Goal: Transaction & Acquisition: Purchase product/service

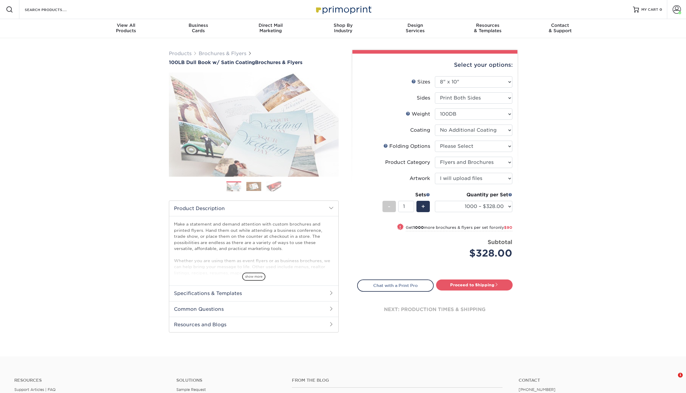
select select "8.00x10.00"
select select "1a668080-6b7c-4174-b399-2c3833b27ef4"
select select "upload"
select select "1000 – $328.00"
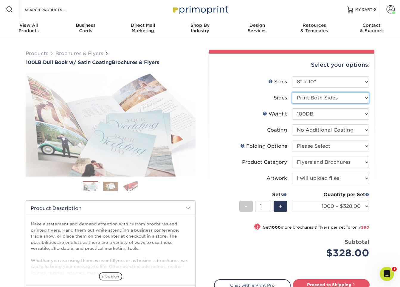
select select "32d3c223-f82c-492b-b915-ba065a00862f"
select select "-1"
select select
select select "-1"
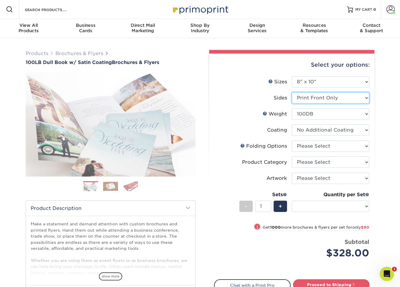
select select "-1"
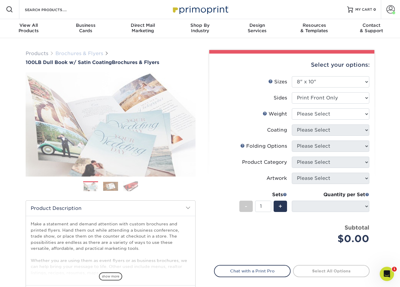
click at [92, 55] on link "Brochures & Flyers" at bounding box center [79, 54] width 48 height 6
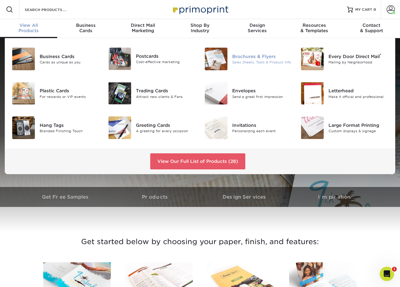
click at [251, 59] on div "Brochures & Flyers" at bounding box center [262, 56] width 60 height 7
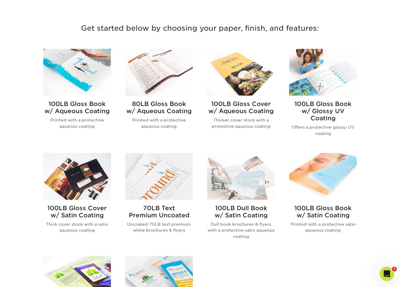
scroll to position [182, 0]
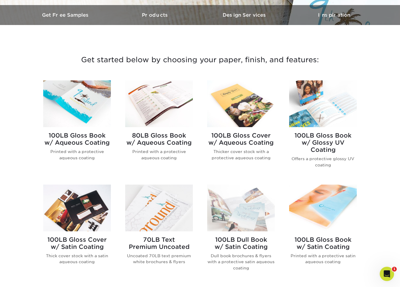
click at [100, 144] on h2 "100LB Gloss Book w/ Aqueous Coating" at bounding box center [77, 139] width 68 height 14
click at [335, 142] on h2 "100LB Gloss Book w/ Glossy UV Coating" at bounding box center [323, 142] width 68 height 21
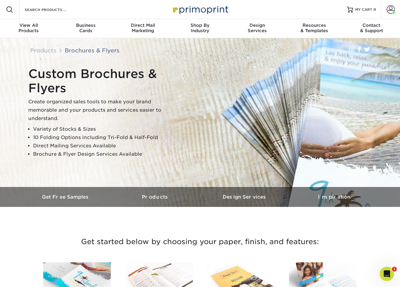
scroll to position [0, 0]
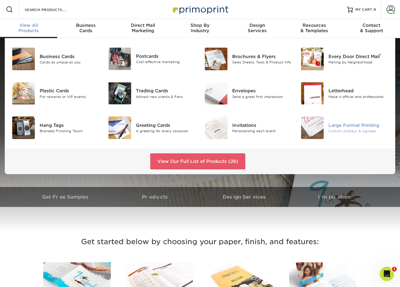
click at [348, 125] on div "Large Format Printing" at bounding box center [358, 125] width 60 height 7
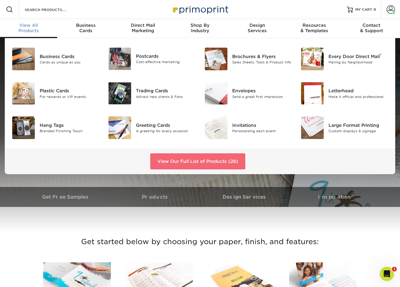
click at [221, 163] on link "View Our Full List of Products (28)" at bounding box center [197, 162] width 95 height 16
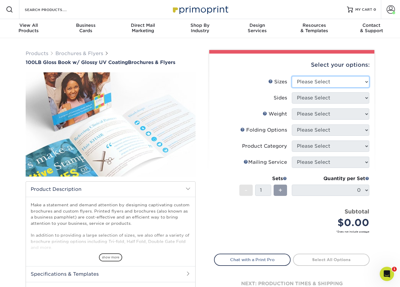
select select "8.00x10.00"
select select "32d3c223-f82c-492b-b915-ba065a00862f"
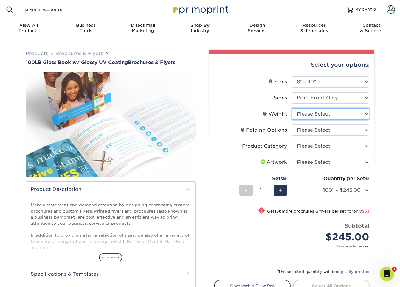
select select "100LB"
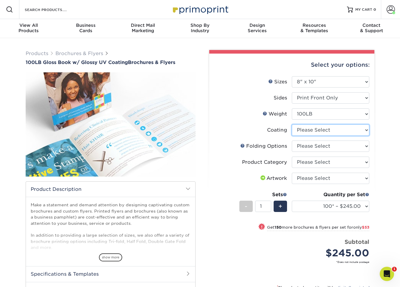
select select "ae367451-b2b8-45df-a344-0f05b6a12993"
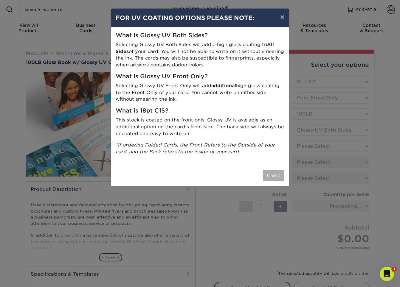
click at [273, 173] on button "Close" at bounding box center [273, 175] width 21 height 11
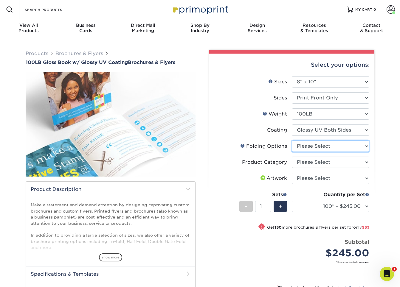
select select "9b1d5825-34d1-4721-9874-ed79abb003d7"
select select "1a668080-6b7c-4174-b399-2c3833b27ef4"
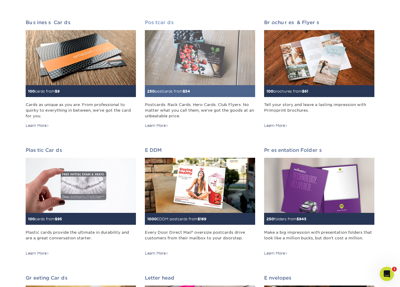
scroll to position [87, 0]
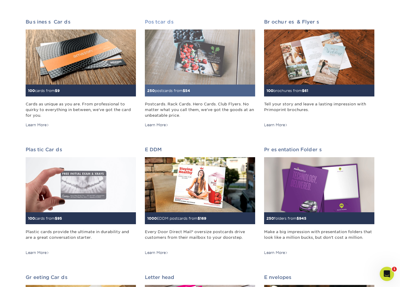
click at [218, 92] on div "250 postcards from $ 54" at bounding box center [200, 91] width 110 height 12
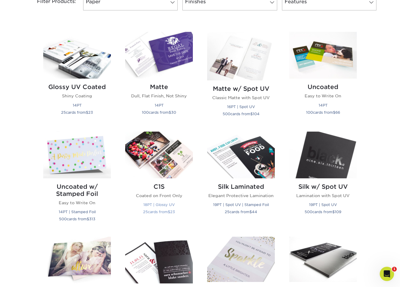
scroll to position [217, 0]
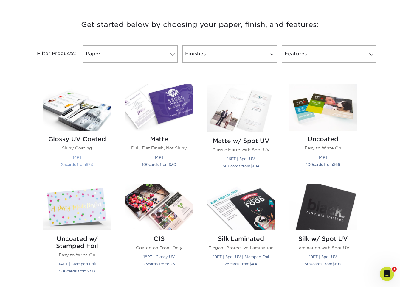
click at [89, 126] on img at bounding box center [77, 107] width 68 height 47
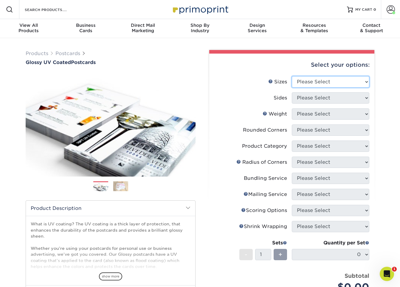
select select "7.50x8.50"
select select "32d3c223-f82c-492b-b915-ba065a00862f"
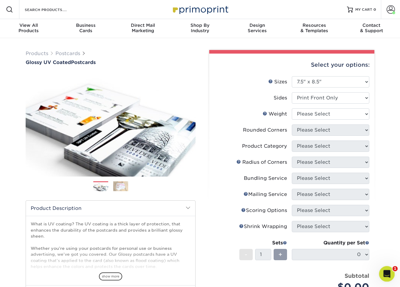
click at [390, 274] on div "Open Intercom Messenger" at bounding box center [386, 274] width 20 height 20
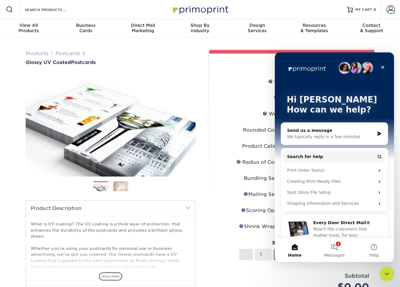
click at [341, 139] on div "We typically reply in a few minutes" at bounding box center [330, 137] width 87 height 6
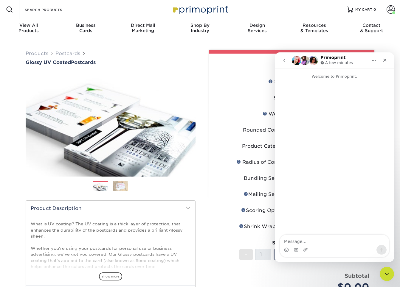
click at [322, 241] on textarea "Message…" at bounding box center [334, 240] width 109 height 10
type textarea "Hi can you do 8x10 on Gloss UV post card?"
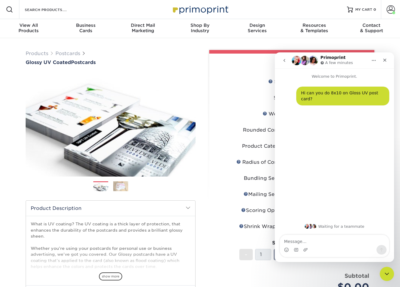
click at [222, 66] on div "Select your options:" at bounding box center [292, 65] width 156 height 23
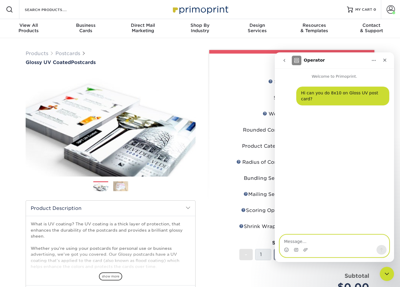
click at [297, 244] on textarea "Message…" at bounding box center [334, 240] width 109 height 10
type textarea "cant find it as an option"
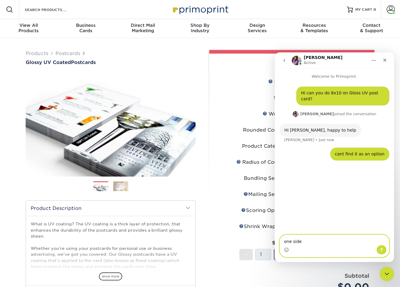
type textarea "one side"
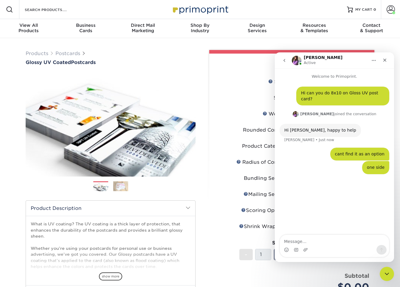
click at [213, 80] on div "Select your options: Sizes Help Sizes Please Select 1.5" x 7" 2" x 4" 2" x 6" 2…" at bounding box center [291, 212] width 165 height 317
click at [370, 59] on button "Home" at bounding box center [373, 60] width 11 height 11
click at [217, 68] on div "Select your options:" at bounding box center [292, 65] width 156 height 23
click at [390, 8] on span at bounding box center [391, 9] width 8 height 8
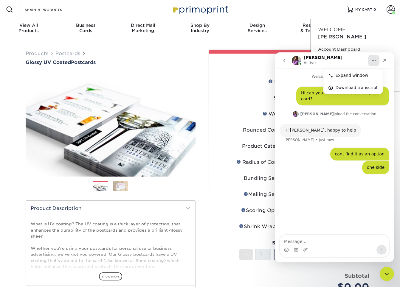
drag, startPoint x: 251, startPoint y: 66, endPoint x: 258, endPoint y: 64, distance: 7.5
click at [251, 66] on div "Select your options:" at bounding box center [292, 65] width 156 height 23
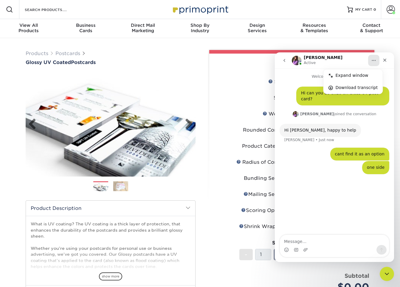
click at [183, 170] on img at bounding box center [111, 124] width 170 height 117
click at [372, 63] on icon "Home" at bounding box center [373, 60] width 5 height 5
click at [209, 99] on div "Select your options: Sizes Help Sizes Please Select 1.5" x 7" 2" x 4" 2" x 6" 2…" at bounding box center [291, 212] width 165 height 317
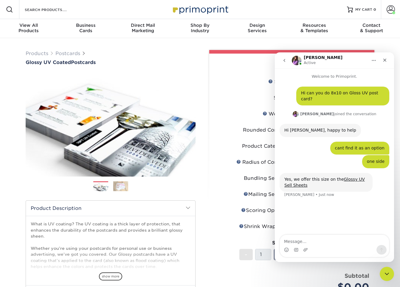
drag, startPoint x: 352, startPoint y: 173, endPoint x: 354, endPoint y: 187, distance: 13.9
click at [319, 236] on textarea "Message…" at bounding box center [334, 240] width 109 height 10
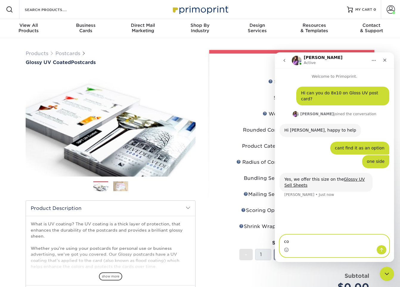
type textarea "co"
click at [356, 177] on div "Yes, we offer this size on the Glossy UV Sell Sheets" at bounding box center [325, 183] width 83 height 12
click at [354, 177] on link "Glossy UV Sell Sheets" at bounding box center [324, 182] width 80 height 11
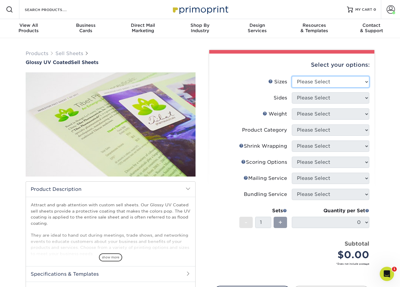
select select "8.00x10.00"
select select "32d3c223-f82c-492b-b915-ba065a00862f"
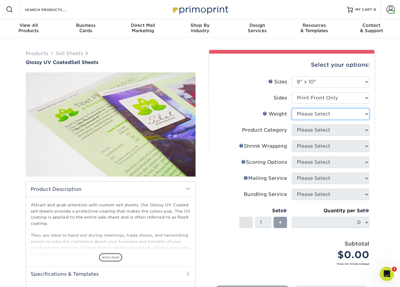
select select "16PT"
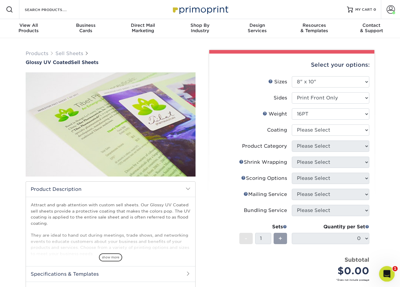
click at [385, 271] on icon "Open Intercom Messenger" at bounding box center [386, 274] width 10 height 10
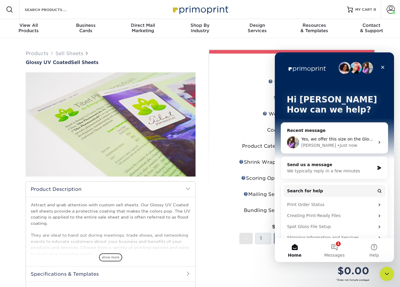
click at [351, 142] on div "Yes, we offer this size on the Glossy UV Sell Sheets" at bounding box center [337, 139] width 73 height 6
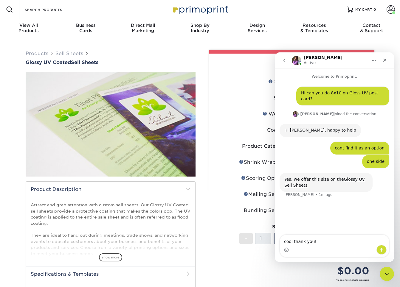
type textarea "cool thank you!"
click at [387, 60] on icon "Close" at bounding box center [384, 60] width 5 height 5
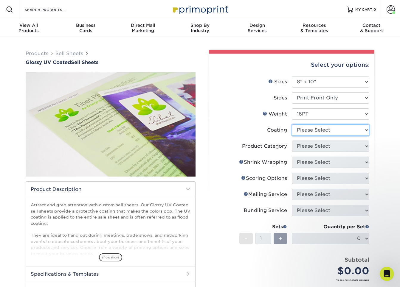
select select "1e8116af-acfc-44b1-83dc-8181aa338834"
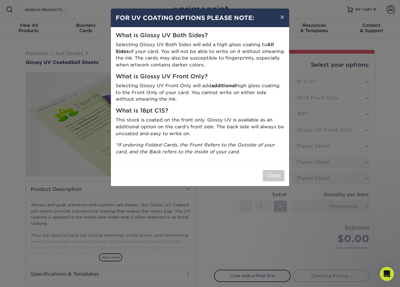
drag, startPoint x: 276, startPoint y: 173, endPoint x: 287, endPoint y: 171, distance: 11.8
click at [276, 173] on button "Close" at bounding box center [273, 175] width 21 height 11
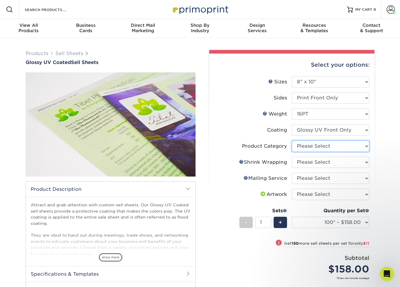
select select "eddd4a87-9082-47bb-843b-3bca55f6c842"
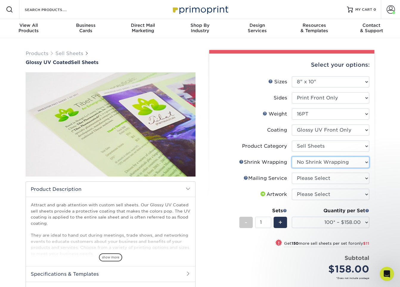
select select "adc17b74-f534-473a-9ef4-338c46c4d266"
select select "500 – $239.75"
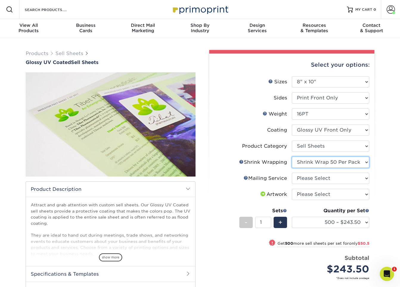
select select "c8749376-e7da-41d0-b3dc-647faf84d907"
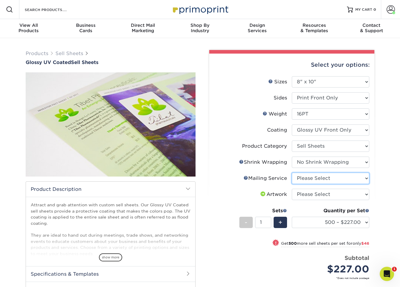
select select "3e5e9bdd-d78a-4c28-a41d-fe1407925ca6"
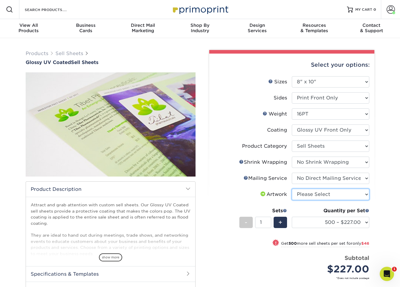
select select "upload"
click at [235, 244] on div "! Get 500 more sell sheets per set for only $46" at bounding box center [291, 247] width 155 height 14
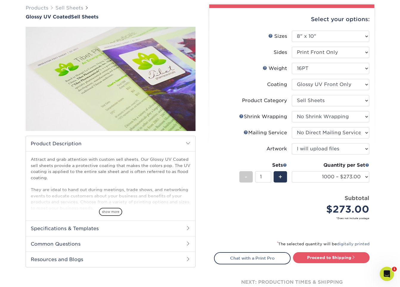
scroll to position [46, 0]
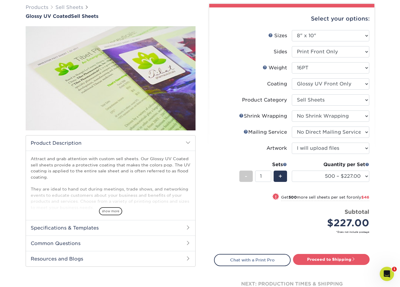
click at [272, 199] on span at bounding box center [276, 197] width 8 height 8
click at [232, 221] on div "Price per set $227.00" at bounding box center [253, 219] width 78 height 23
select select "1000 – $273.00"
click at [319, 259] on link "Proceed to Shipping" at bounding box center [331, 259] width 77 height 11
type input "Set 1"
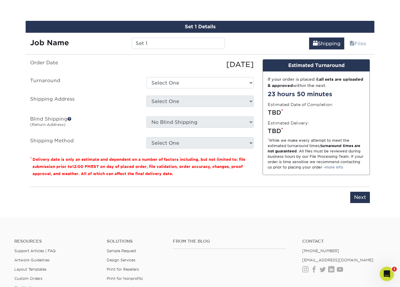
scroll to position [316, 0]
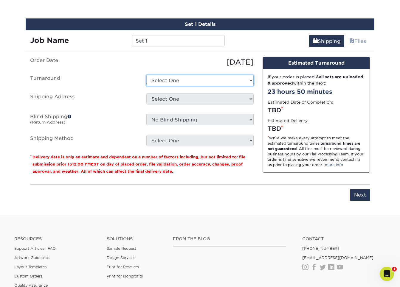
select select "00e8531f-f53d-44ac-b3ae-99023b797a56"
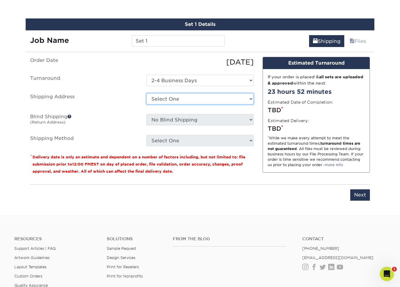
select select "newaddress"
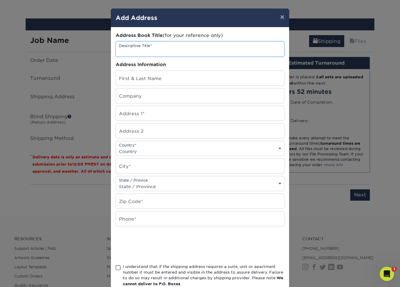
click at [156, 52] on input "text" at bounding box center [200, 49] width 168 height 15
type input "Home"
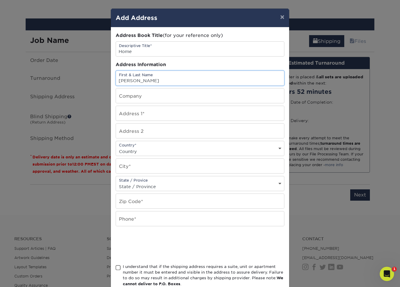
type input "[PERSON_NAME]"
type input "Low Speed living"
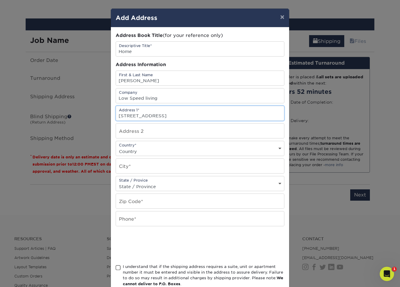
type input "239 NE 25th Street"
select select "US"
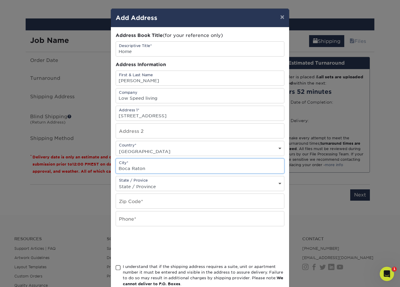
type input "Boca Raton"
select select "FL"
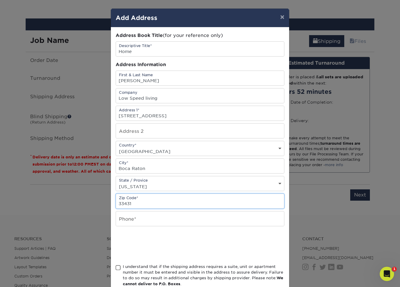
type input "33431"
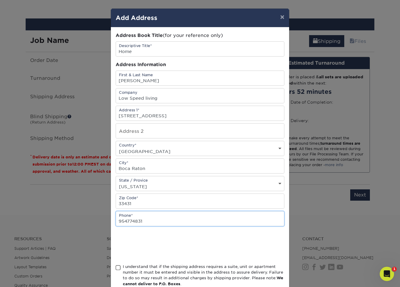
type input "9547748314"
click at [242, 244] on div at bounding box center [200, 245] width 169 height 23
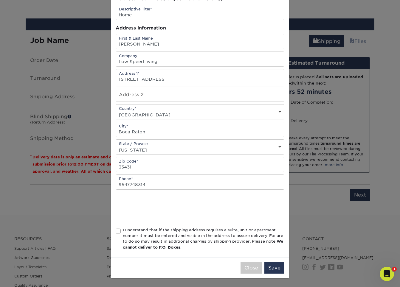
scroll to position [38, 0]
click at [119, 233] on span at bounding box center [118, 232] width 5 height 6
click at [0, 0] on input "I understand that if the shipping address requires a suite, unit or apartment n…" at bounding box center [0, 0] width 0 height 0
click at [281, 271] on button "Save" at bounding box center [274, 268] width 20 height 11
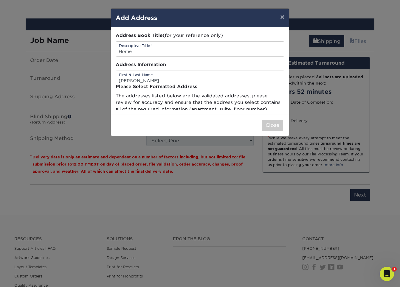
scroll to position [0, 0]
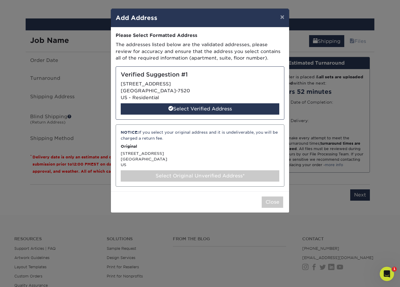
click at [200, 108] on div "Select Verified Address" at bounding box center [200, 108] width 159 height 11
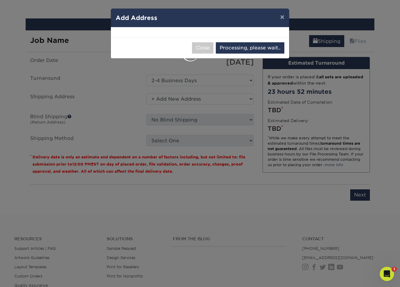
select select "285178"
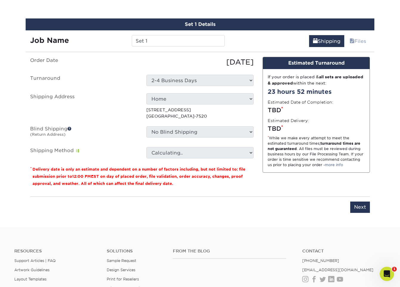
scroll to position [317, 0]
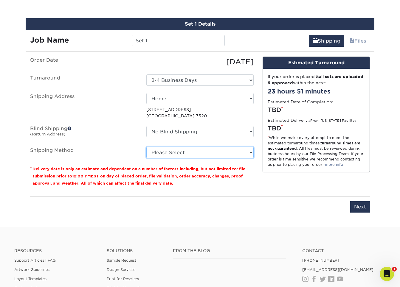
select select "03"
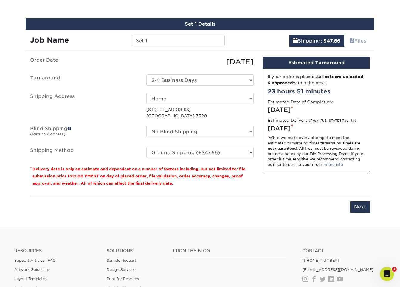
click at [320, 217] on div "You've choosen mailing services! If you have a csv address list please upload i…" at bounding box center [200, 138] width 340 height 163
click at [362, 206] on input "Next" at bounding box center [360, 207] width 20 height 11
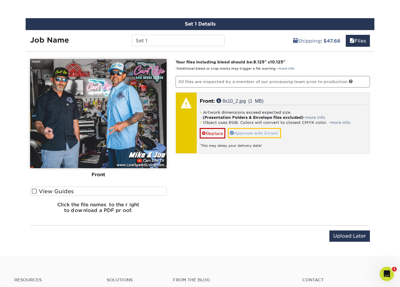
click at [266, 133] on link "Approve with Errors *" at bounding box center [254, 133] width 53 height 10
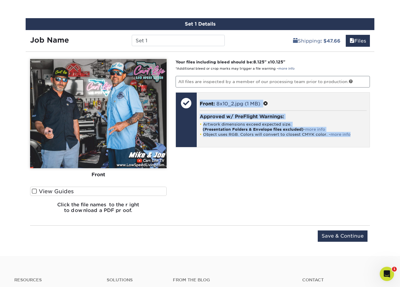
drag, startPoint x: 185, startPoint y: 105, endPoint x: 217, endPoint y: 139, distance: 46.8
click at [217, 139] on div "Front: Click to select or drag and drop the file here. Choose file 8x10_2.jpg 1…" at bounding box center [273, 119] width 195 height 55
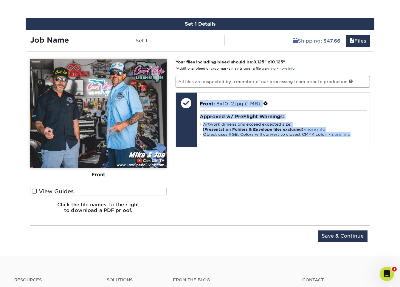
click at [32, 190] on span at bounding box center [34, 192] width 5 height 6
click at [0, 0] on input "View Guides" at bounding box center [0, 0] width 0 height 0
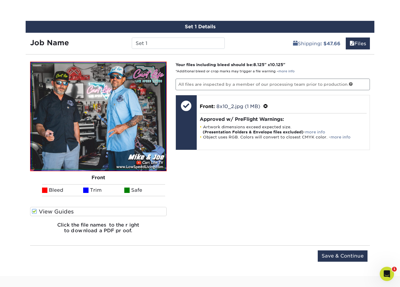
scroll to position [313, 0]
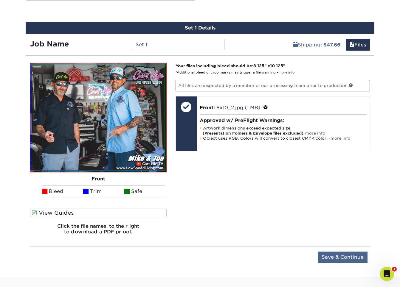
click at [346, 258] on input "Save & Continue" at bounding box center [343, 257] width 50 height 11
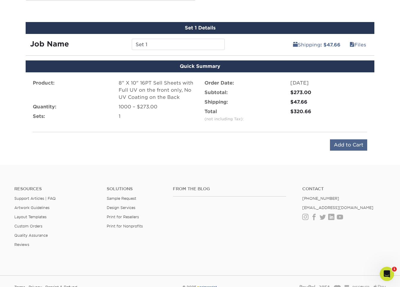
click at [345, 145] on input "Add to Cart" at bounding box center [348, 145] width 37 height 11
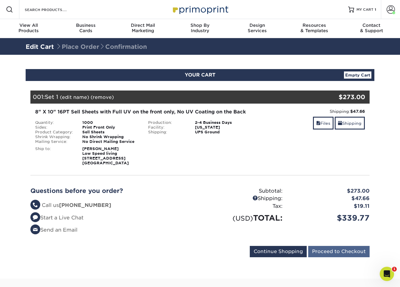
click at [333, 254] on input "Proceed to Checkout" at bounding box center [338, 251] width 61 height 11
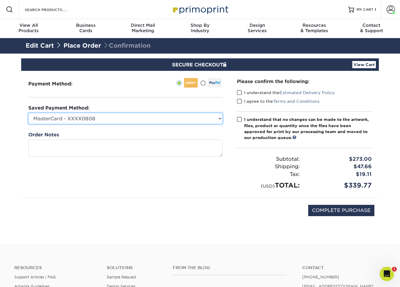
select select
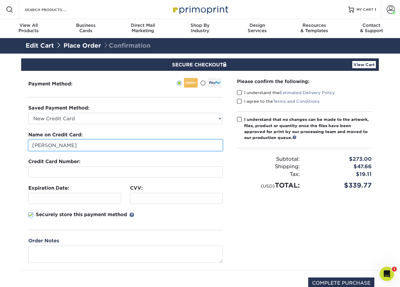
click at [90, 147] on input "[PERSON_NAME]" at bounding box center [125, 145] width 194 height 11
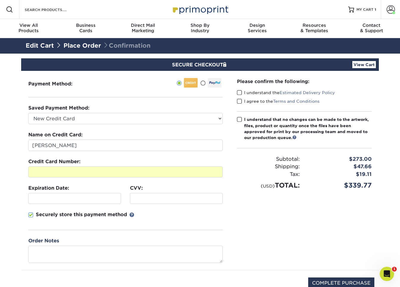
click at [85, 231] on fieldset "Name on Credit Card: [PERSON_NAME] Credit Card Number: Expiration Date: CVV:" at bounding box center [125, 184] width 194 height 106
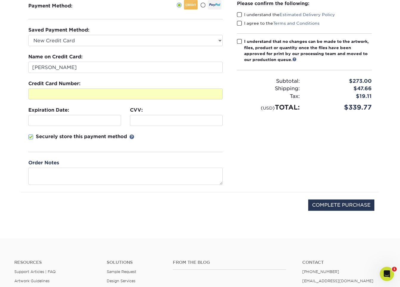
scroll to position [79, 0]
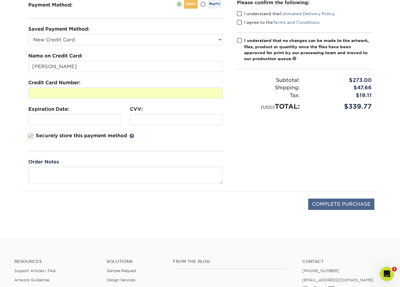
click at [343, 204] on input "COMPLETE PURCHASE" at bounding box center [341, 204] width 66 height 11
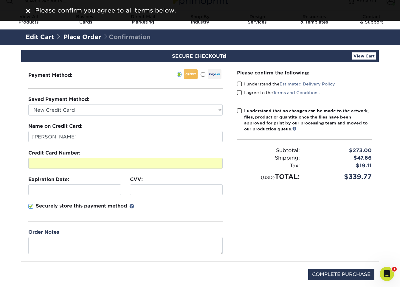
scroll to position [10, 0]
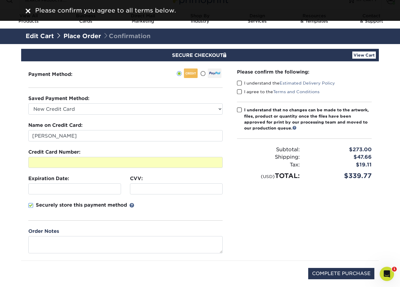
drag, startPoint x: 243, startPoint y: 83, endPoint x: 242, endPoint y: 90, distance: 7.8
click at [242, 83] on label "I understand the Estimated Delivery Policy" at bounding box center [286, 83] width 98 height 6
click at [0, 0] on input "I understand the Estimated Delivery Policy" at bounding box center [0, 0] width 0 height 0
click at [242, 91] on span at bounding box center [239, 92] width 5 height 6
click at [0, 0] on input "I agree to the Terms and Conditions" at bounding box center [0, 0] width 0 height 0
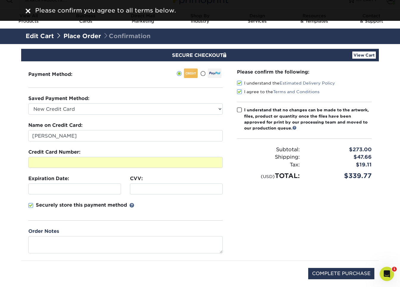
drag, startPoint x: 240, startPoint y: 105, endPoint x: 240, endPoint y: 108, distance: 3.0
click at [240, 106] on div "Please confirm the following: I understand the Estimated Delivery Policy I agre…" at bounding box center [304, 125] width 135 height 112
drag, startPoint x: 239, startPoint y: 109, endPoint x: 294, endPoint y: 174, distance: 84.8
click at [239, 109] on span at bounding box center [239, 110] width 5 height 6
click at [0, 0] on input "I understand that no changes can be made to the artwork, files, product or quan…" at bounding box center [0, 0] width 0 height 0
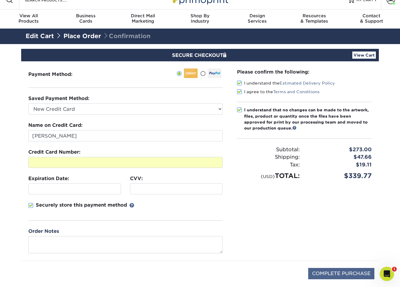
click at [348, 277] on input "COMPLETE PURCHASE" at bounding box center [341, 273] width 66 height 11
type input "PROCESSING, PLEASE WAIT..."
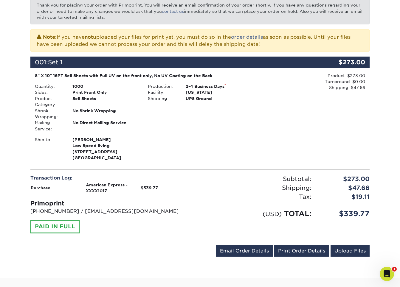
scroll to position [109, 0]
